Goal: Information Seeking & Learning: Learn about a topic

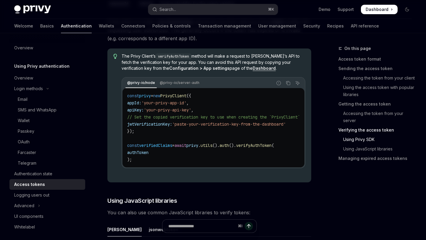
scroll to position [1189, 0]
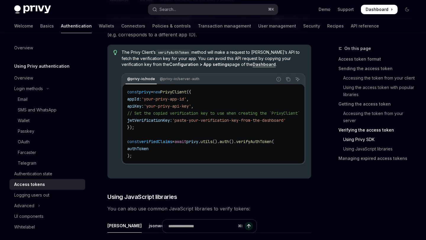
click at [165, 123] on span "jwtVerificationKey:" at bounding box center [149, 120] width 45 height 5
copy span "jwtVerificationKey"
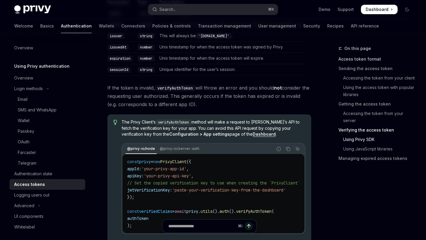
click at [369, 55] on link "Access token format" at bounding box center [378, 58] width 78 height 9
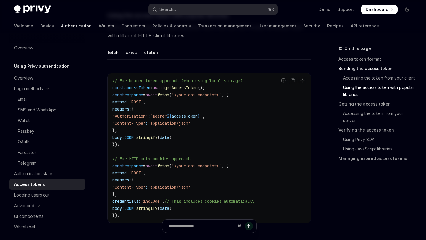
scroll to position [534, 0]
click at [128, 53] on div "axios" at bounding box center [131, 53] width 11 height 14
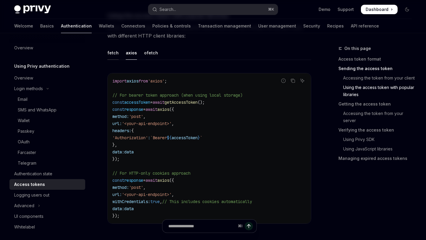
click at [113, 55] on div "fetch" at bounding box center [112, 53] width 11 height 14
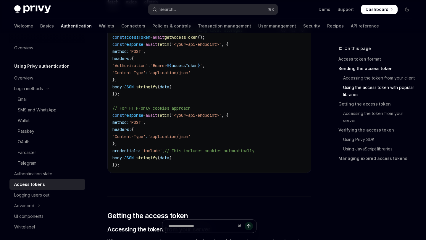
scroll to position [586, 0]
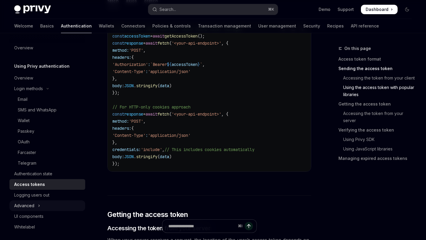
click at [28, 208] on div "Advanced" at bounding box center [24, 205] width 20 height 7
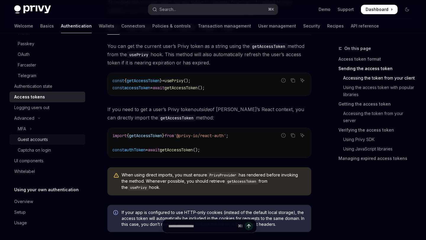
scroll to position [303, 0]
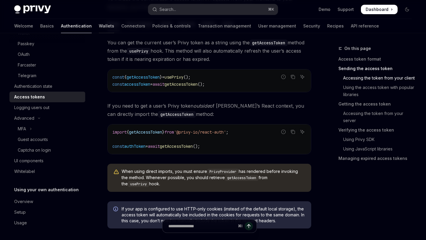
click at [99, 24] on link "Wallets" at bounding box center [106, 26] width 15 height 14
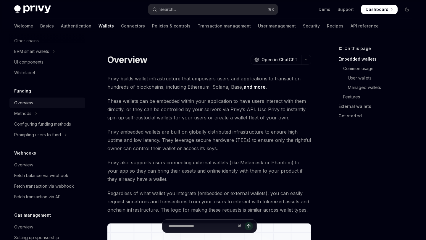
scroll to position [205, 0]
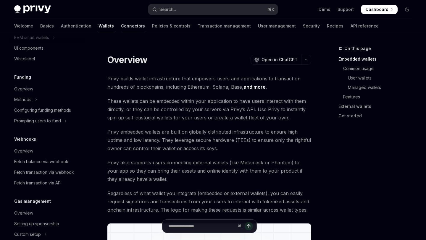
click at [121, 27] on link "Connectors" at bounding box center [133, 26] width 24 height 14
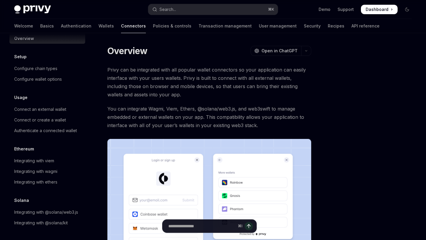
scroll to position [9, 0]
click at [153, 30] on link "Policies & controls" at bounding box center [172, 26] width 38 height 14
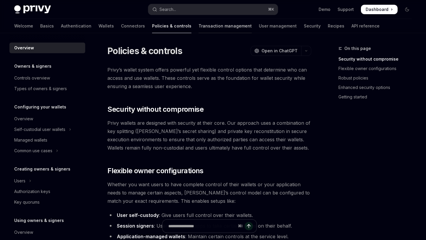
click at [204, 29] on link "Transaction management" at bounding box center [225, 26] width 53 height 14
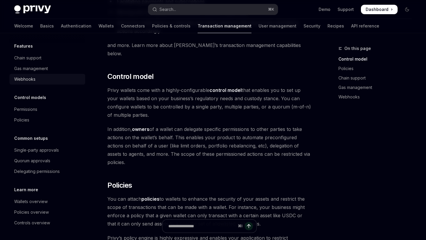
scroll to position [123, 0]
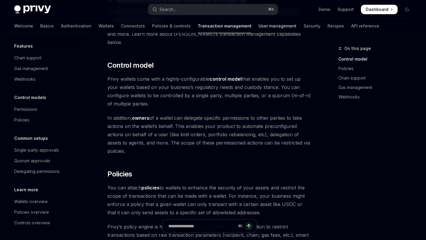
click at [259, 27] on link "User management" at bounding box center [278, 26] width 38 height 14
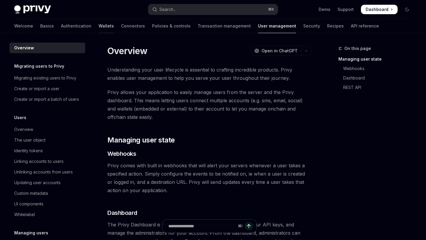
click at [99, 27] on link "Wallets" at bounding box center [106, 26] width 15 height 14
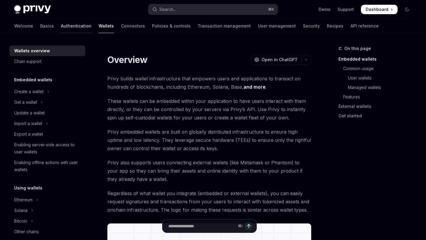
click at [61, 26] on link "Authentication" at bounding box center [76, 26] width 30 height 14
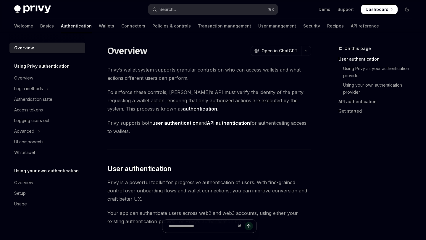
click at [377, 12] on span at bounding box center [379, 9] width 37 height 9
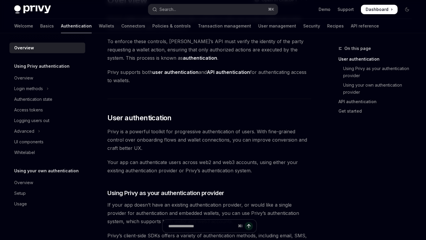
scroll to position [72, 0]
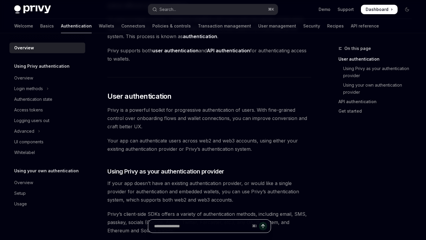
click at [215, 220] on input "Ask a question..." at bounding box center [202, 226] width 96 height 13
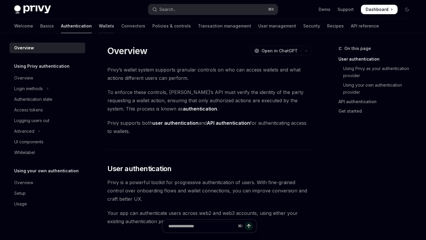
click at [99, 26] on link "Wallets" at bounding box center [106, 26] width 15 height 14
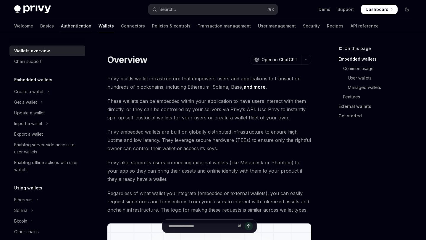
click at [61, 24] on link "Authentication" at bounding box center [76, 26] width 30 height 14
type textarea "*"
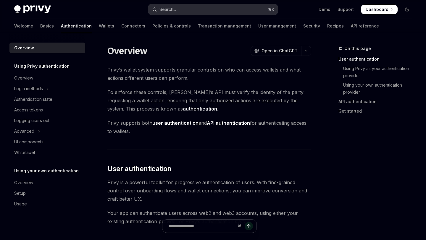
click at [187, 9] on button "Search... ⌘ K" at bounding box center [212, 9] width 129 height 11
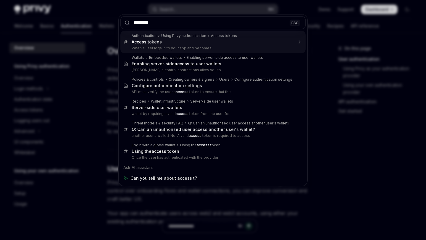
type input "*********"
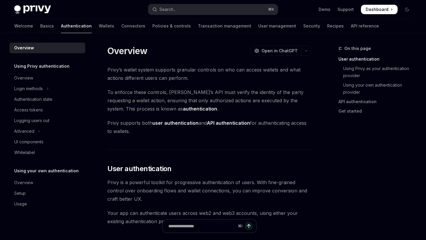
type textarea "*"
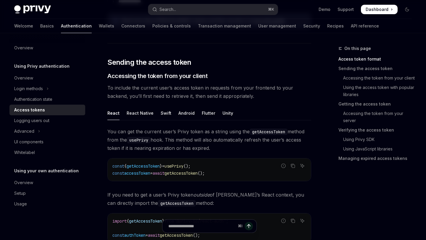
scroll to position [215, 0]
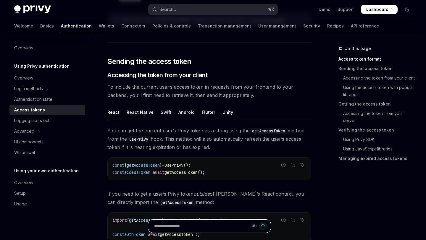
click at [188, 225] on input "Ask a question..." at bounding box center [202, 226] width 96 height 13
type input "**********"
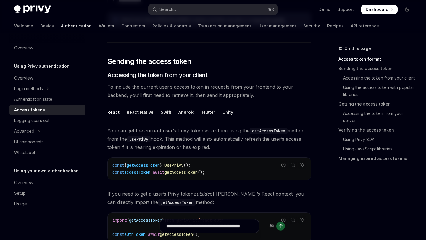
type textarea "*"
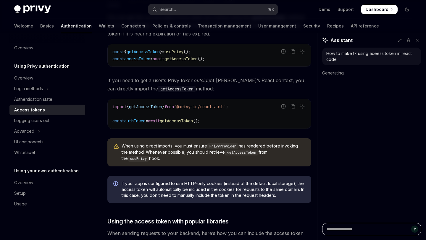
scroll to position [330, 0]
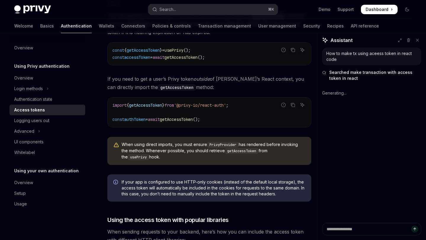
type textarea "*"
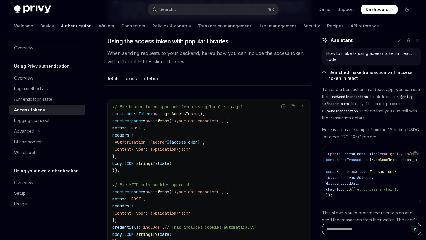
scroll to position [33, 0]
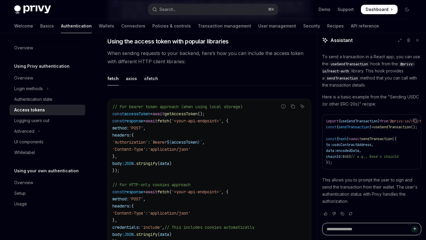
click at [362, 231] on textarea "Ask a question..." at bounding box center [371, 229] width 99 height 12
type textarea "*"
type textarea "**"
type textarea "*"
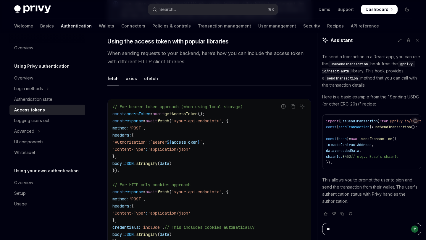
type textarea "***"
type textarea "*"
type textarea "****"
type textarea "*"
type textarea "*****"
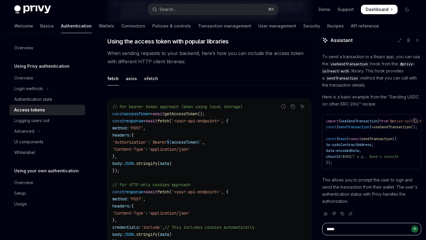
type textarea "*"
type textarea "******"
type textarea "*"
type textarea "******"
type textarea "*"
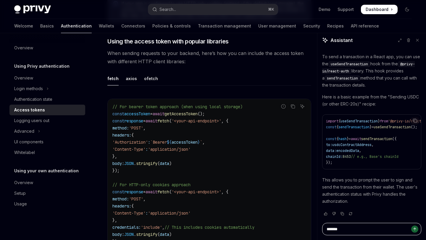
type textarea "********"
type textarea "*"
type textarea "*********"
type textarea "*"
type textarea "**********"
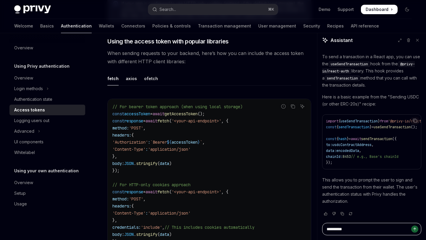
type textarea "*"
type textarea "**********"
type textarea "*"
type textarea "**********"
type textarea "*"
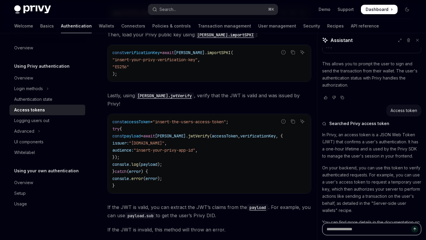
scroll to position [203, 0]
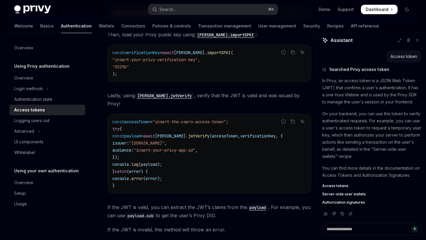
click at [330, 185] on span "Access tokens" at bounding box center [335, 186] width 26 height 5
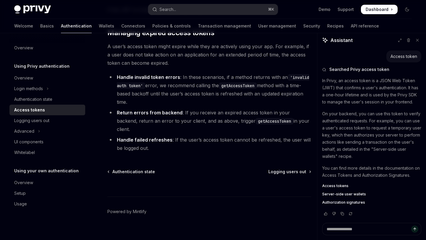
scroll to position [1662, 0]
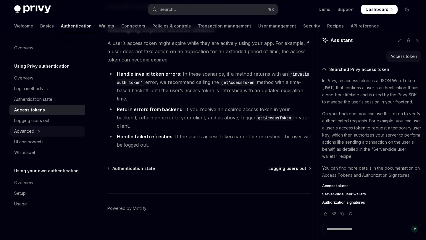
click at [39, 133] on icon "Toggle Advanced section" at bounding box center [39, 131] width 2 height 7
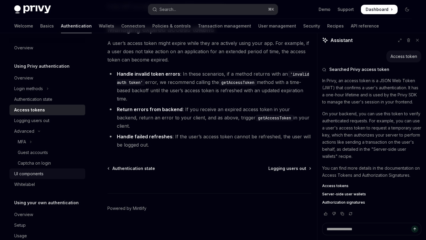
scroll to position [13, 0]
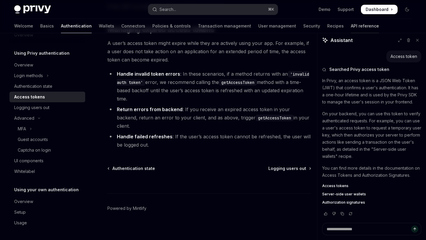
click at [351, 26] on link "API reference" at bounding box center [365, 26] width 28 height 14
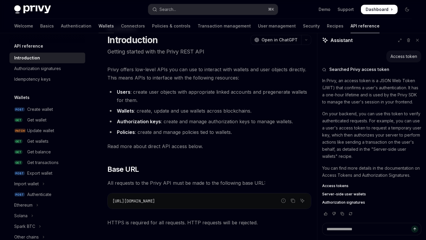
click at [99, 25] on link "Wallets" at bounding box center [106, 26] width 15 height 14
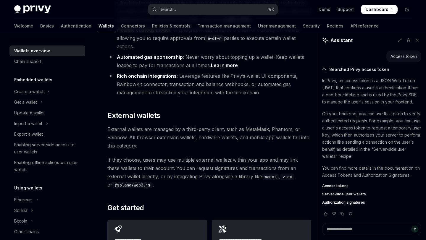
scroll to position [867, 0]
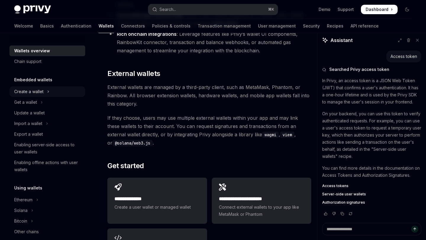
click at [42, 93] on div "Create a wallet" at bounding box center [28, 91] width 29 height 7
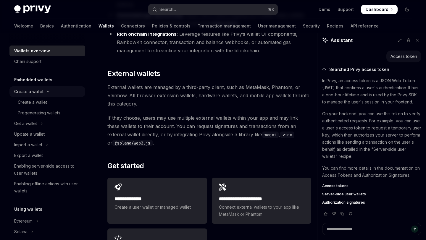
type textarea "*"
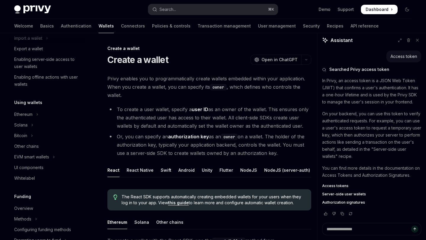
scroll to position [110, 0]
